Goal: Information Seeking & Learning: Learn about a topic

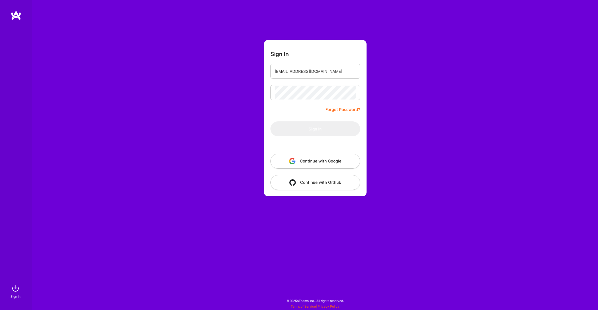
type input "[EMAIL_ADDRESS][DOMAIN_NAME]"
click at [315, 129] on button "Sign In" at bounding box center [316, 129] width 90 height 15
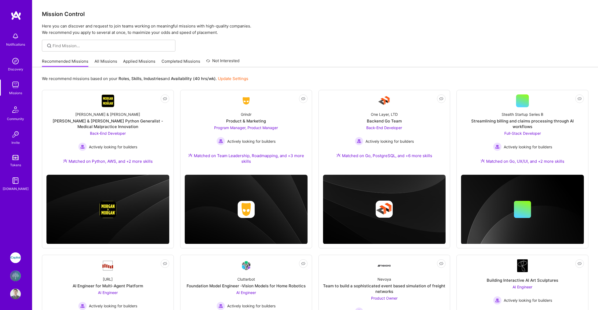
click at [18, 278] on img at bounding box center [15, 276] width 11 height 11
